Goal: Browse casually: Explore the website without a specific task or goal

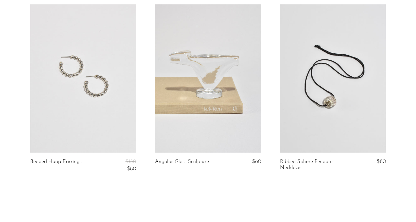
scroll to position [2049, 0]
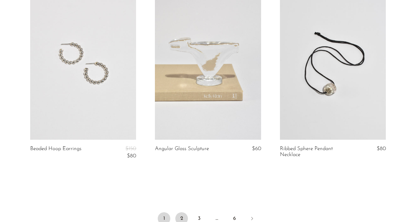
click at [184, 213] on link "2" at bounding box center [181, 218] width 13 height 13
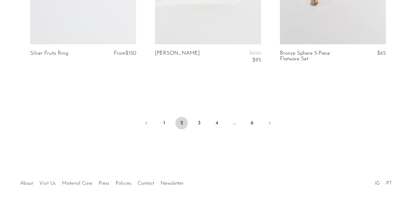
scroll to position [2166, 0]
click at [199, 121] on link "3" at bounding box center [199, 123] width 13 height 13
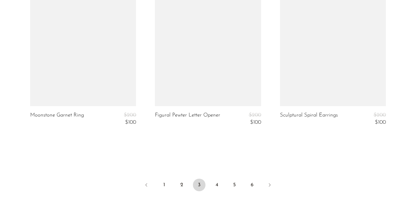
scroll to position [2083, 0]
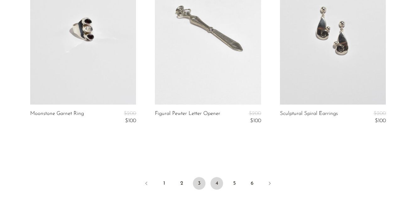
click at [216, 179] on link "4" at bounding box center [216, 183] width 13 height 13
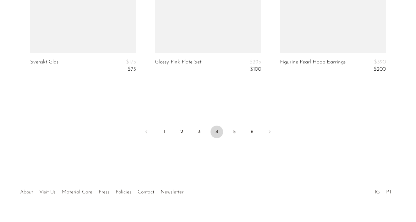
scroll to position [2173, 0]
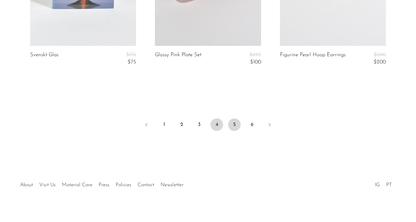
click at [233, 121] on link "5" at bounding box center [234, 124] width 13 height 13
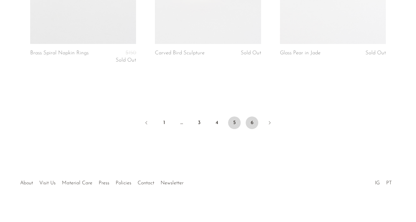
scroll to position [2157, 0]
click at [250, 121] on link "6" at bounding box center [251, 123] width 13 height 13
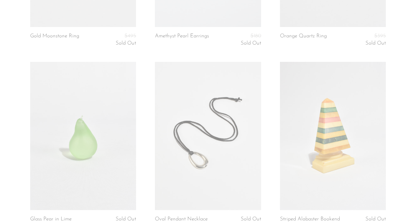
scroll to position [834, 0]
